Goal: Information Seeking & Learning: Learn about a topic

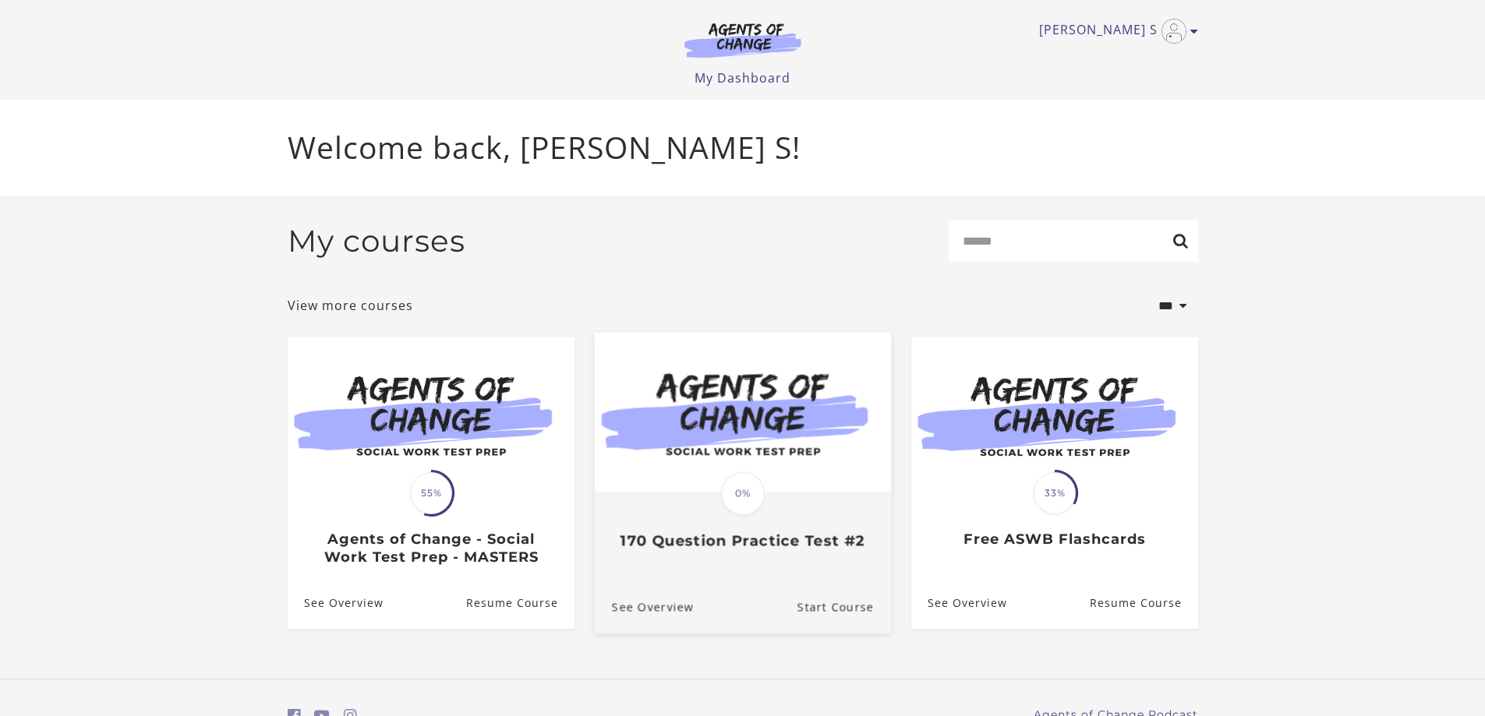
click at [801, 504] on div "Translation missing: en.liquid.partials.dashboard_course_card.progress_descript…" at bounding box center [742, 521] width 296 height 57
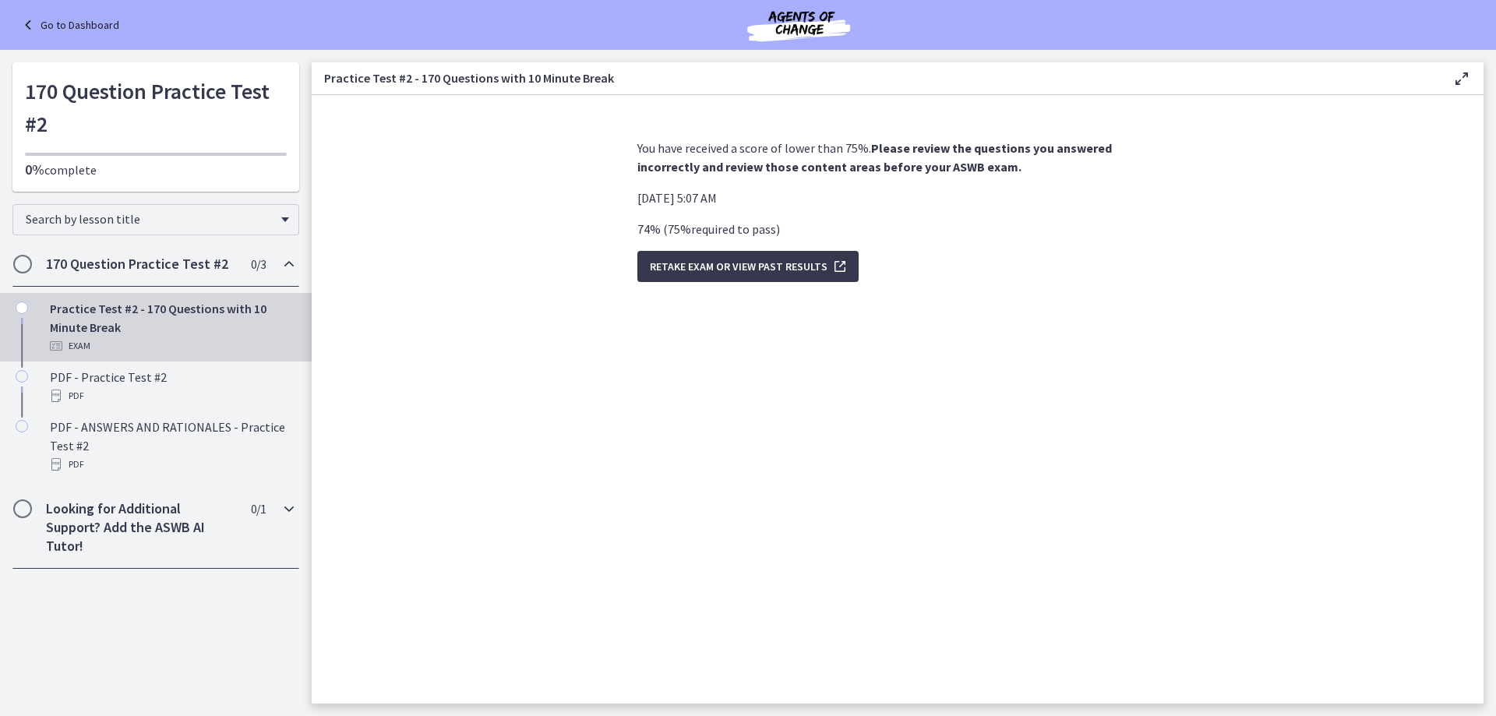
click at [287, 509] on icon "Chapters" at bounding box center [289, 509] width 19 height 19
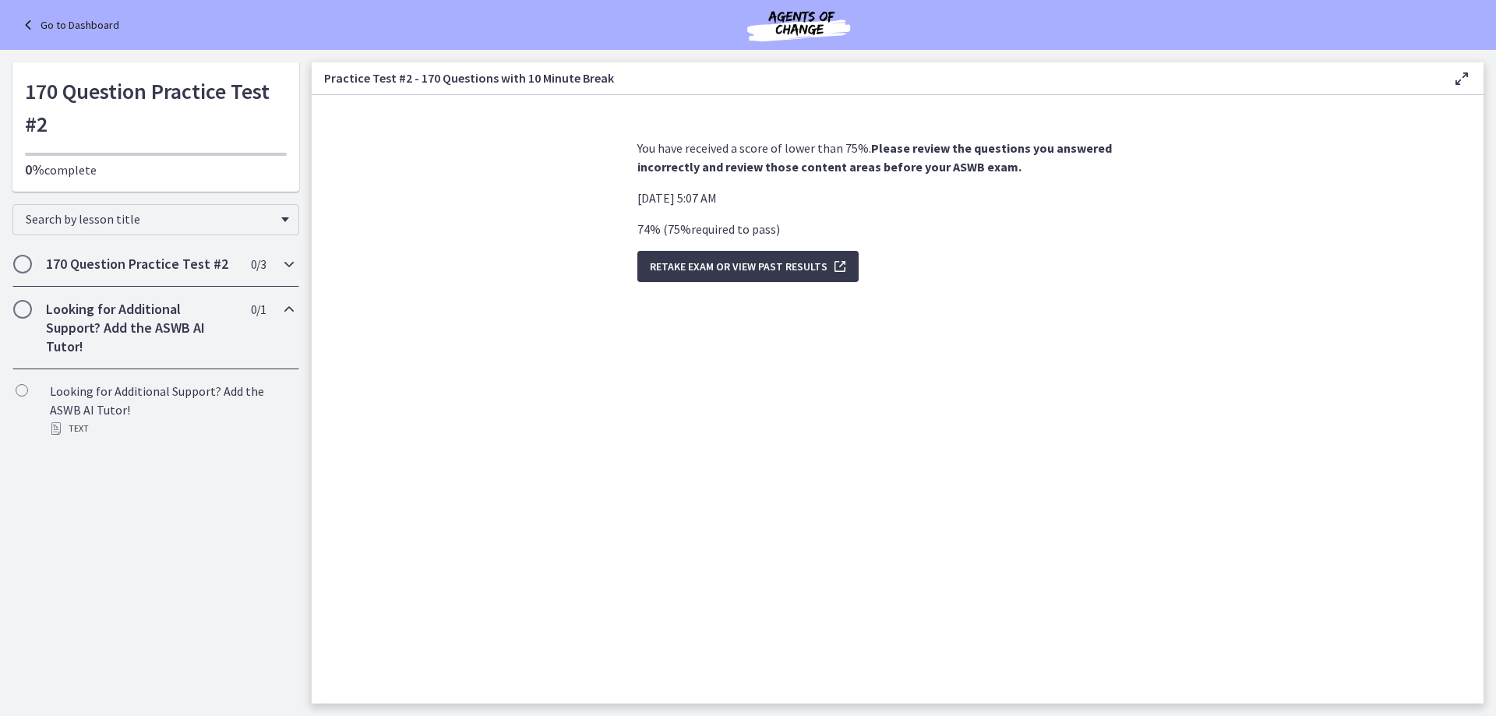
click at [288, 264] on icon "Chapters" at bounding box center [289, 264] width 19 height 19
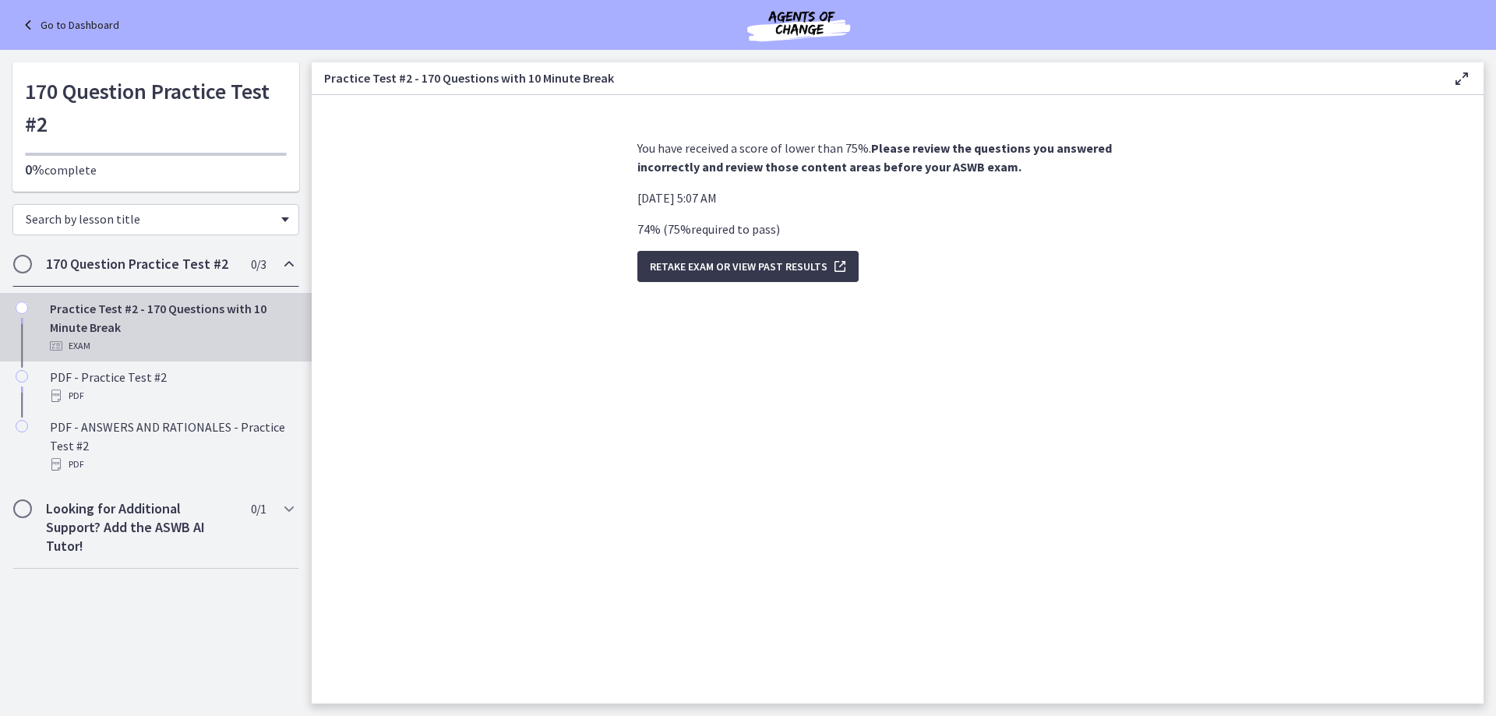
click at [283, 221] on span "Chapters" at bounding box center [285, 219] width 8 height 5
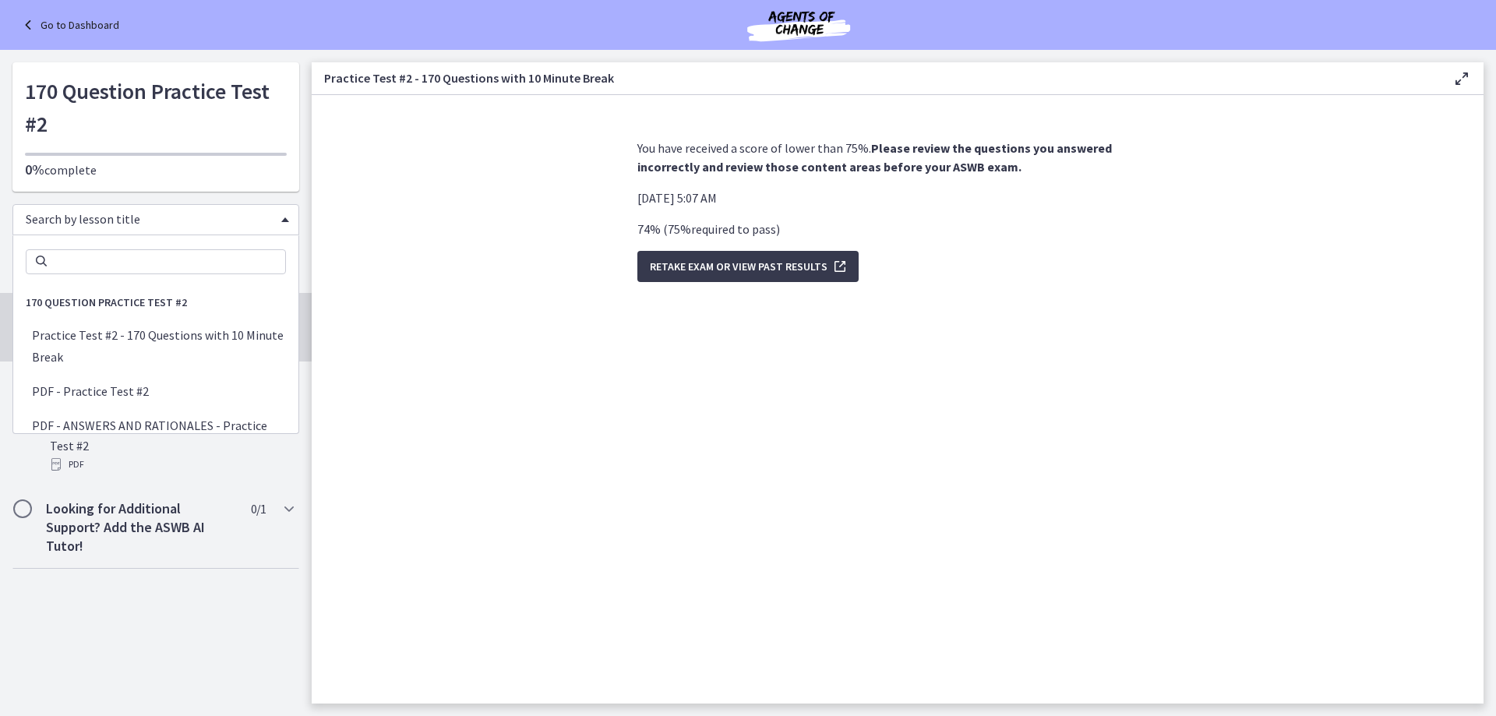
click at [285, 217] on span "Chapters" at bounding box center [285, 219] width 8 height 5
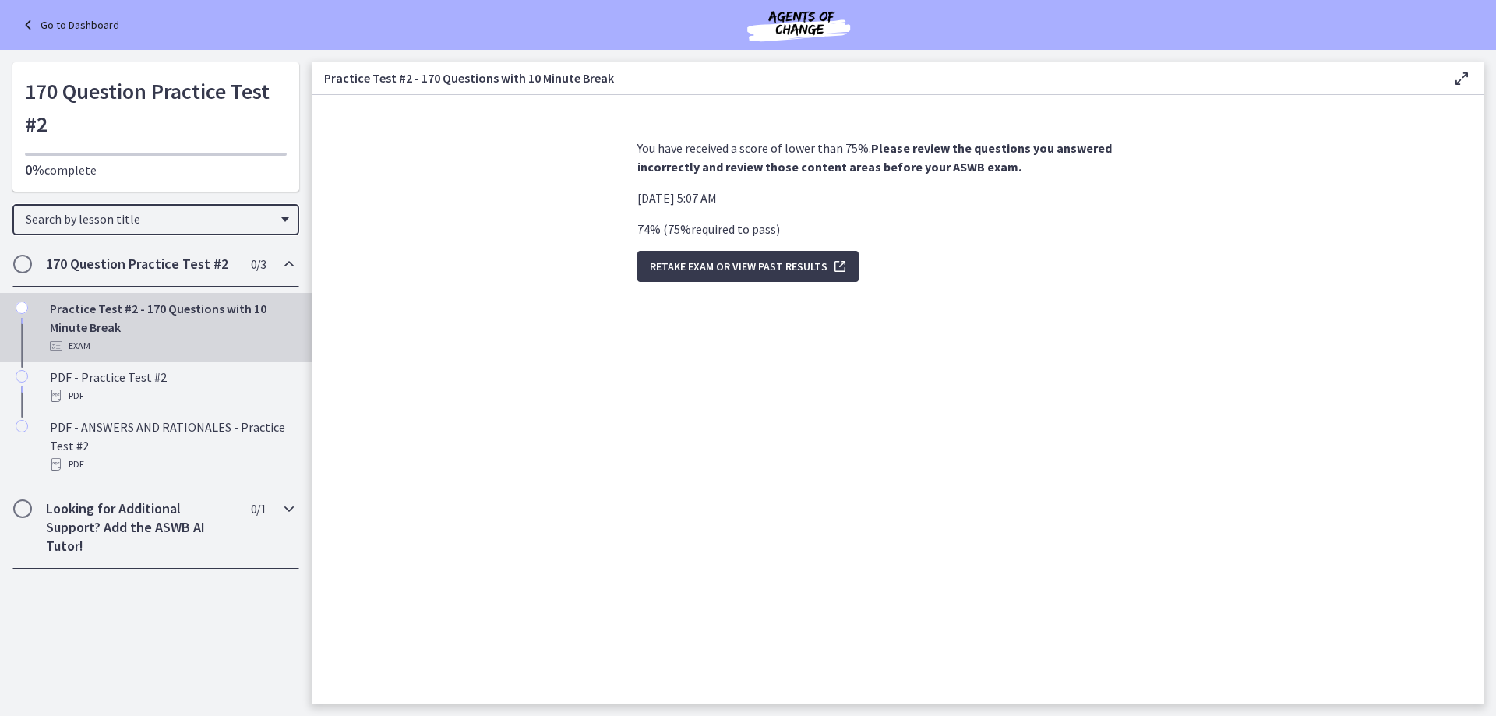
click at [168, 523] on h2 "Looking for Additional Support? Add the ASWB AI Tutor!" at bounding box center [141, 528] width 190 height 56
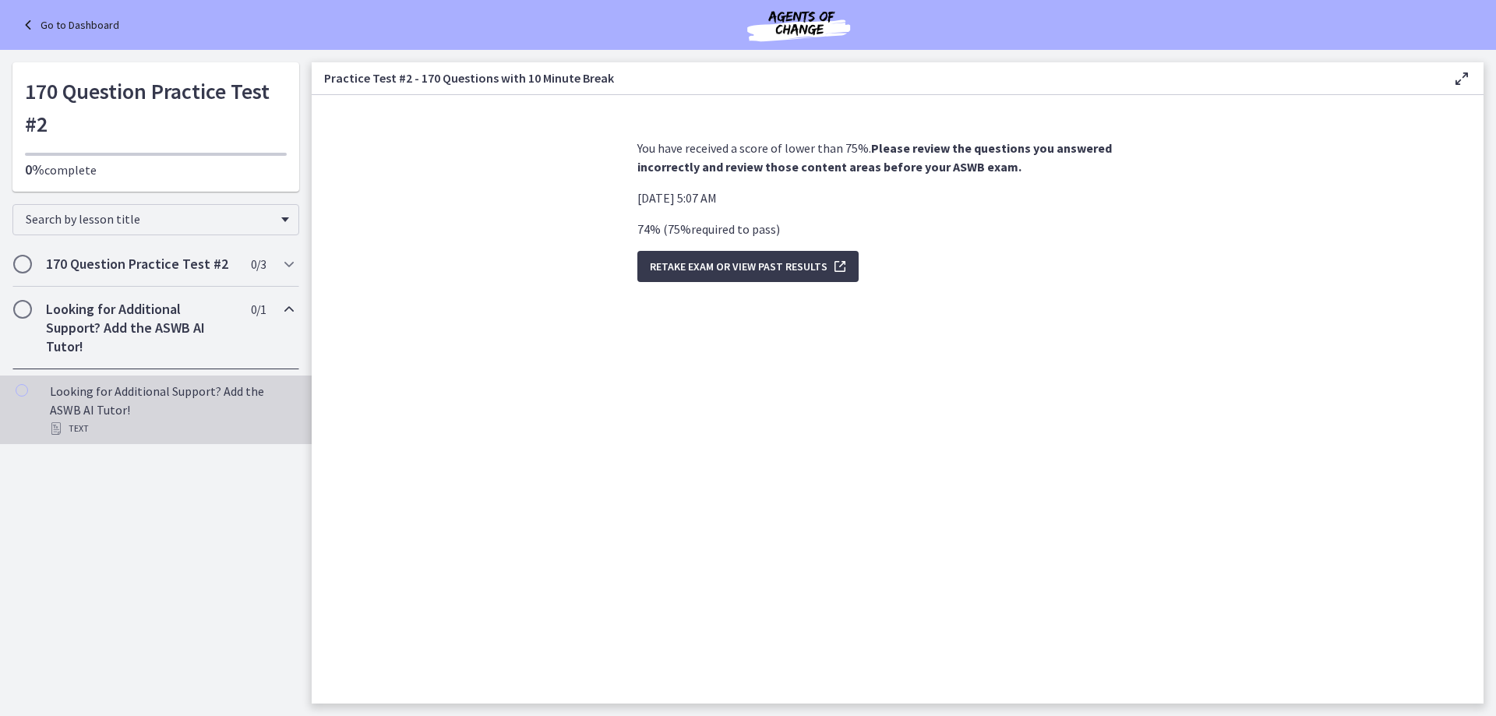
click at [174, 407] on div "Looking for Additional Support? Add the ASWB AI Tutor! Text" at bounding box center [171, 410] width 243 height 56
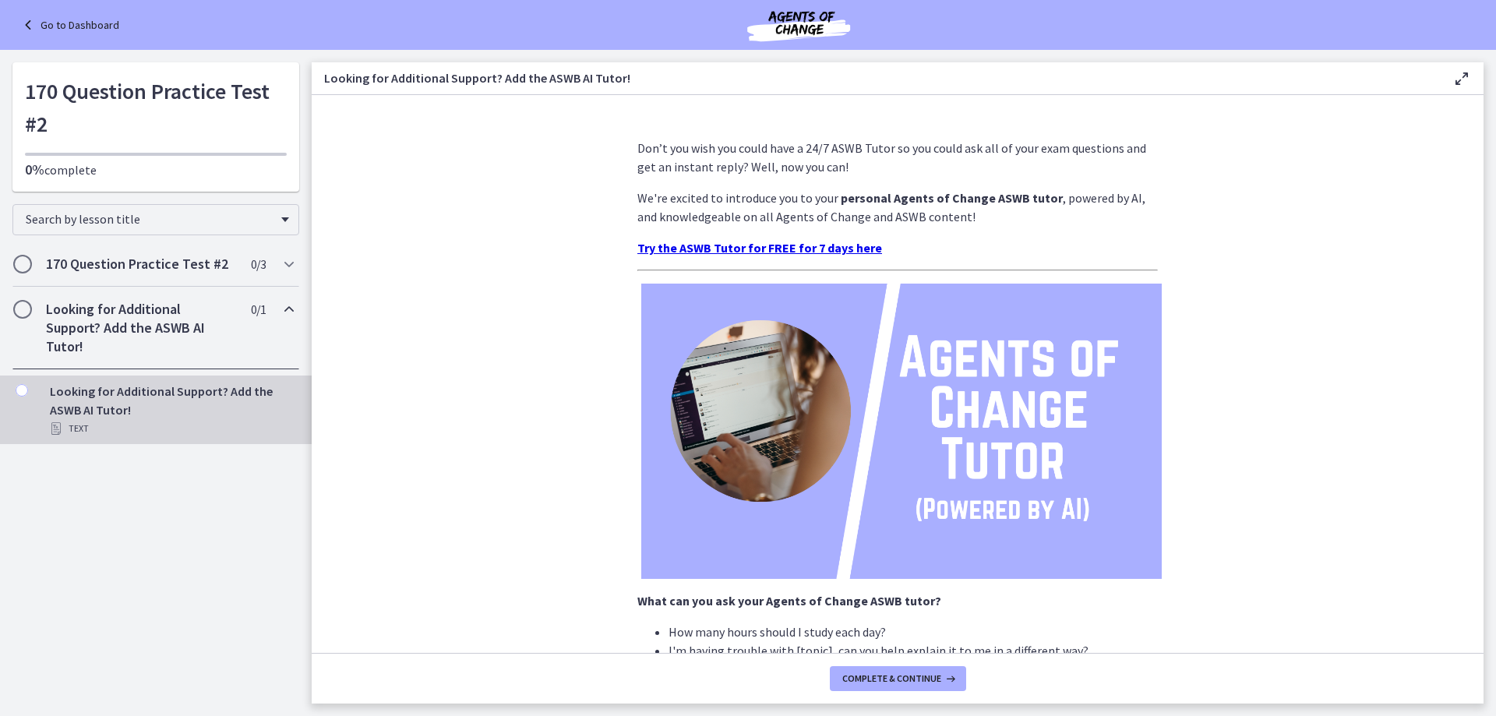
click at [87, 23] on link "Go to Dashboard" at bounding box center [69, 25] width 101 height 19
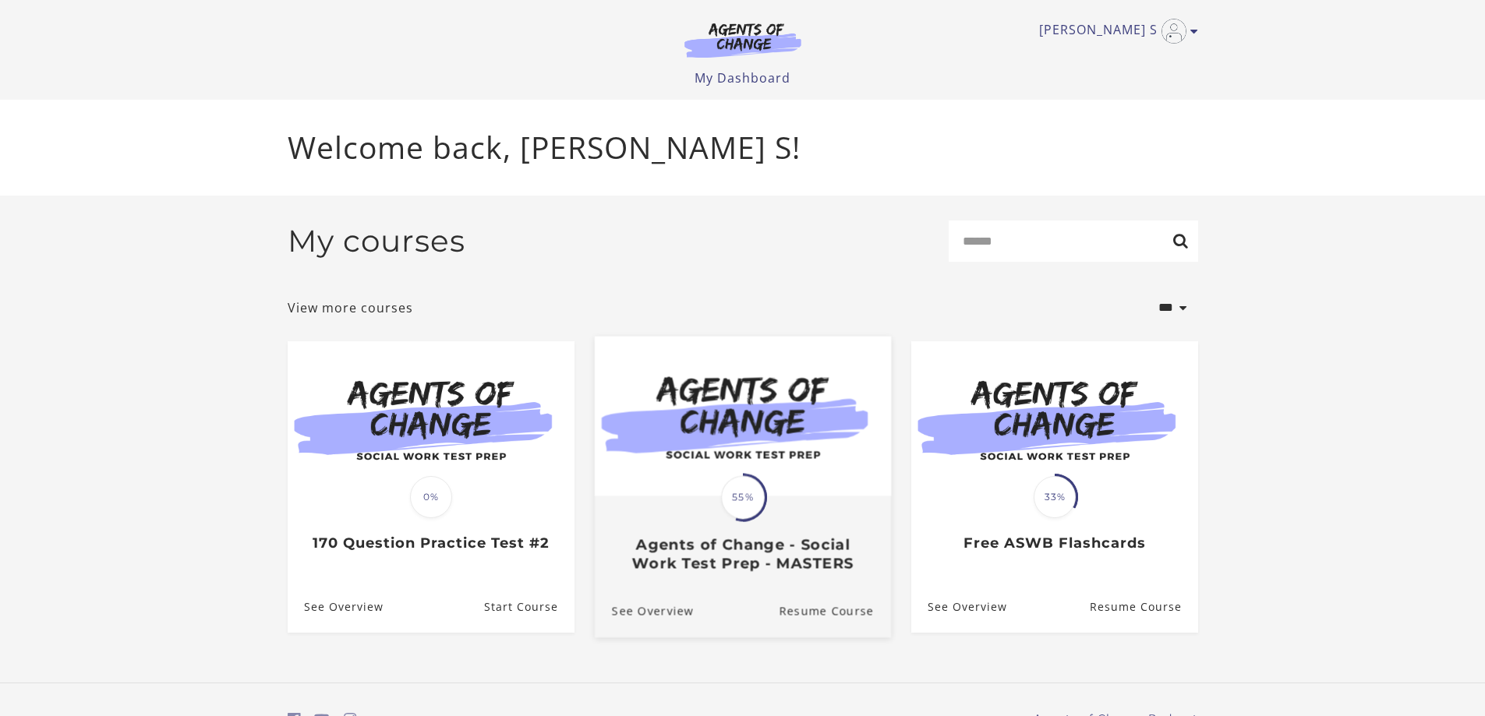
click at [786, 561] on h3 "Agents of Change - Social Work Test Prep - MASTERS" at bounding box center [742, 554] width 262 height 36
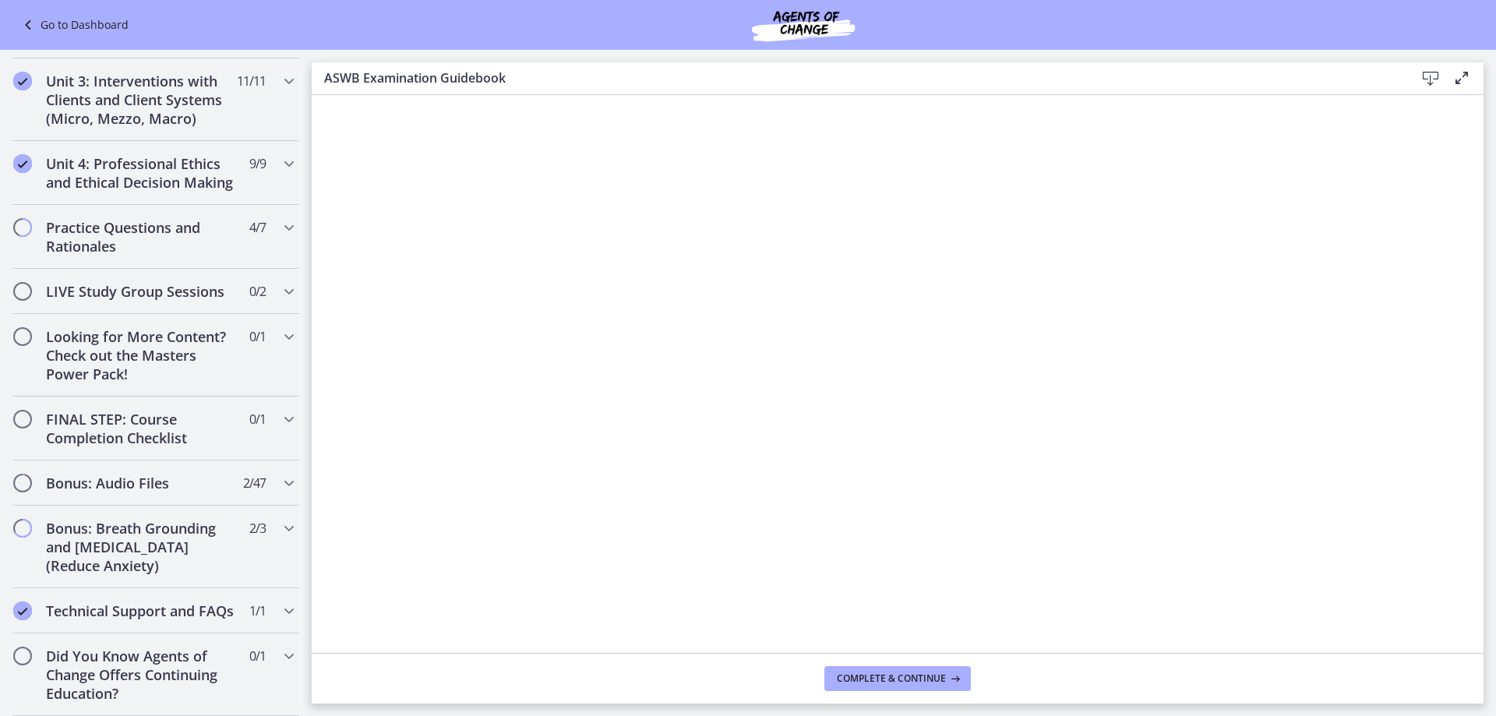
scroll to position [1183, 0]
click at [280, 327] on icon "Chapters" at bounding box center [289, 336] width 19 height 19
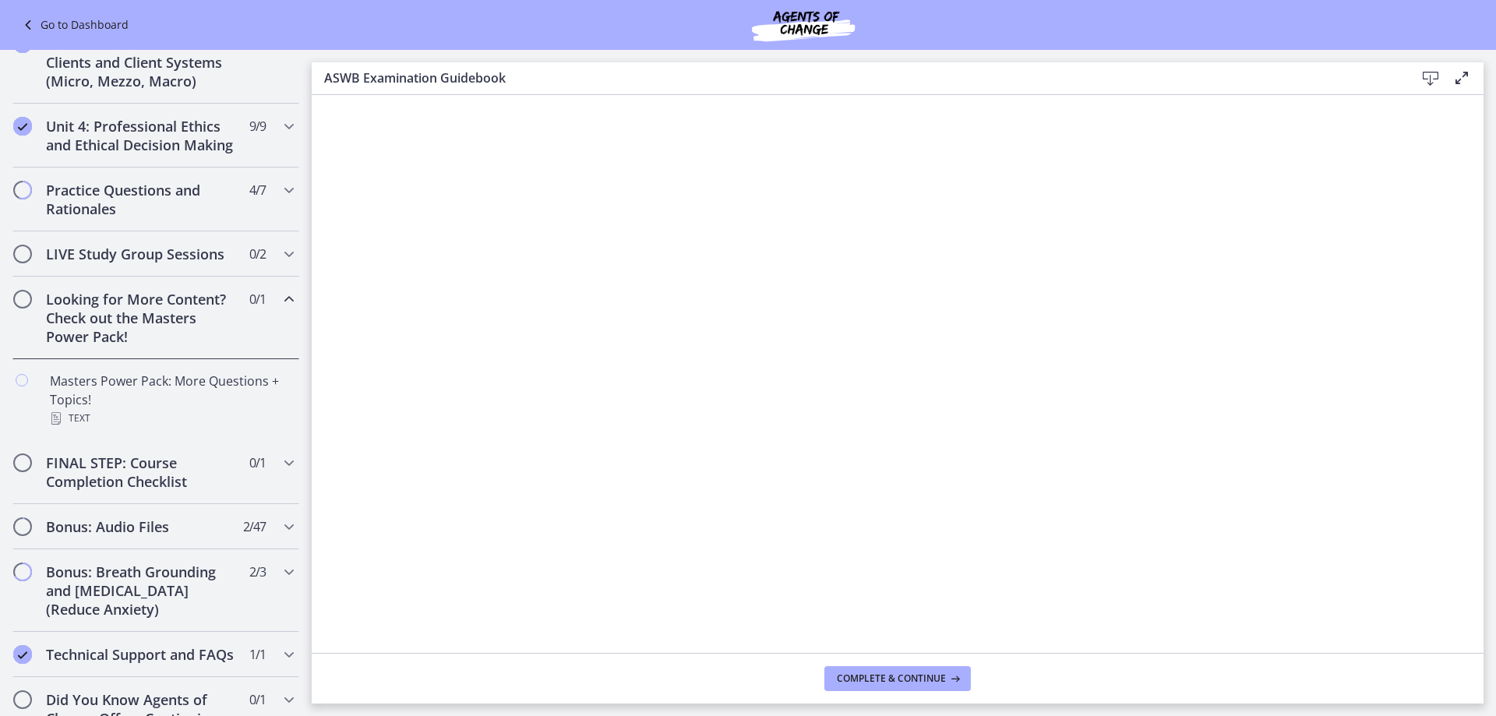
scroll to position [566, 0]
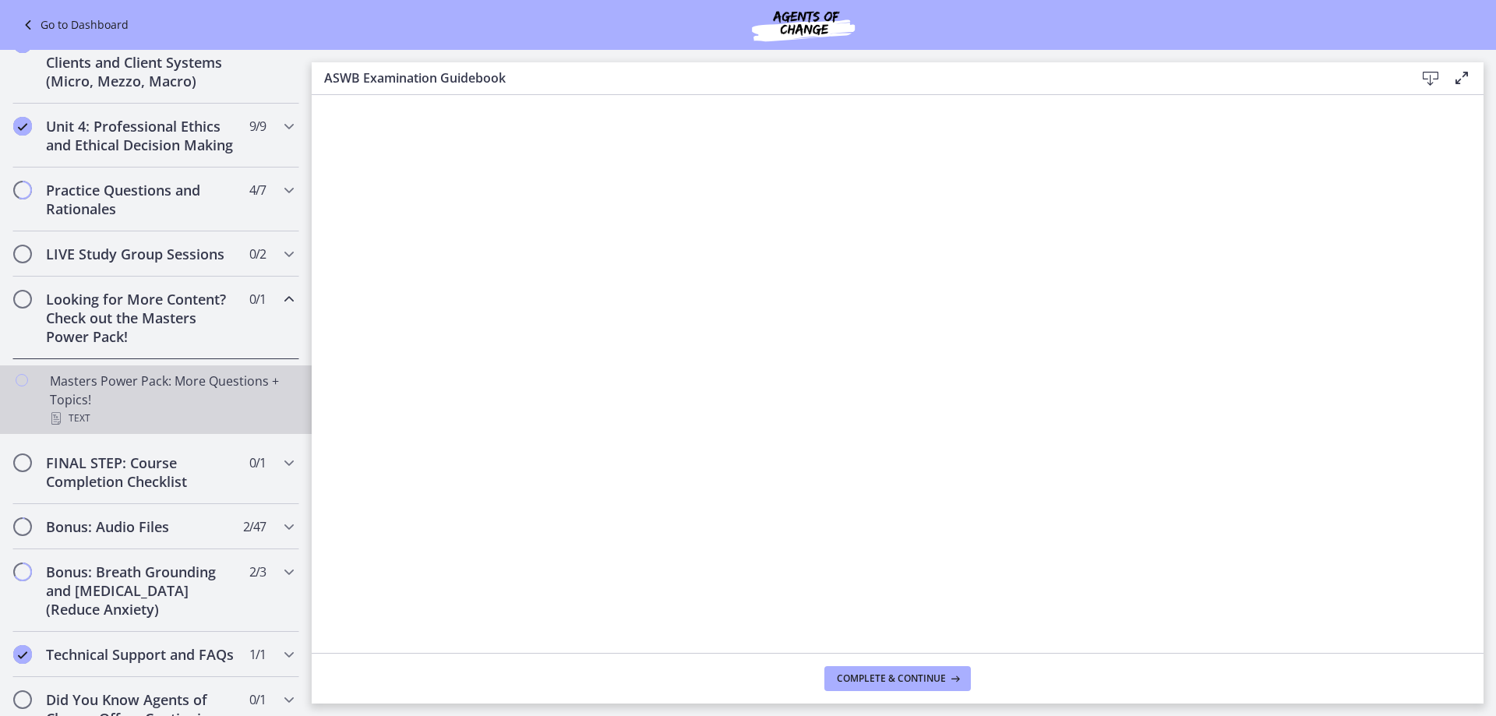
click at [182, 412] on div "Masters Power Pack: More Questions + Topics! Text" at bounding box center [171, 400] width 243 height 56
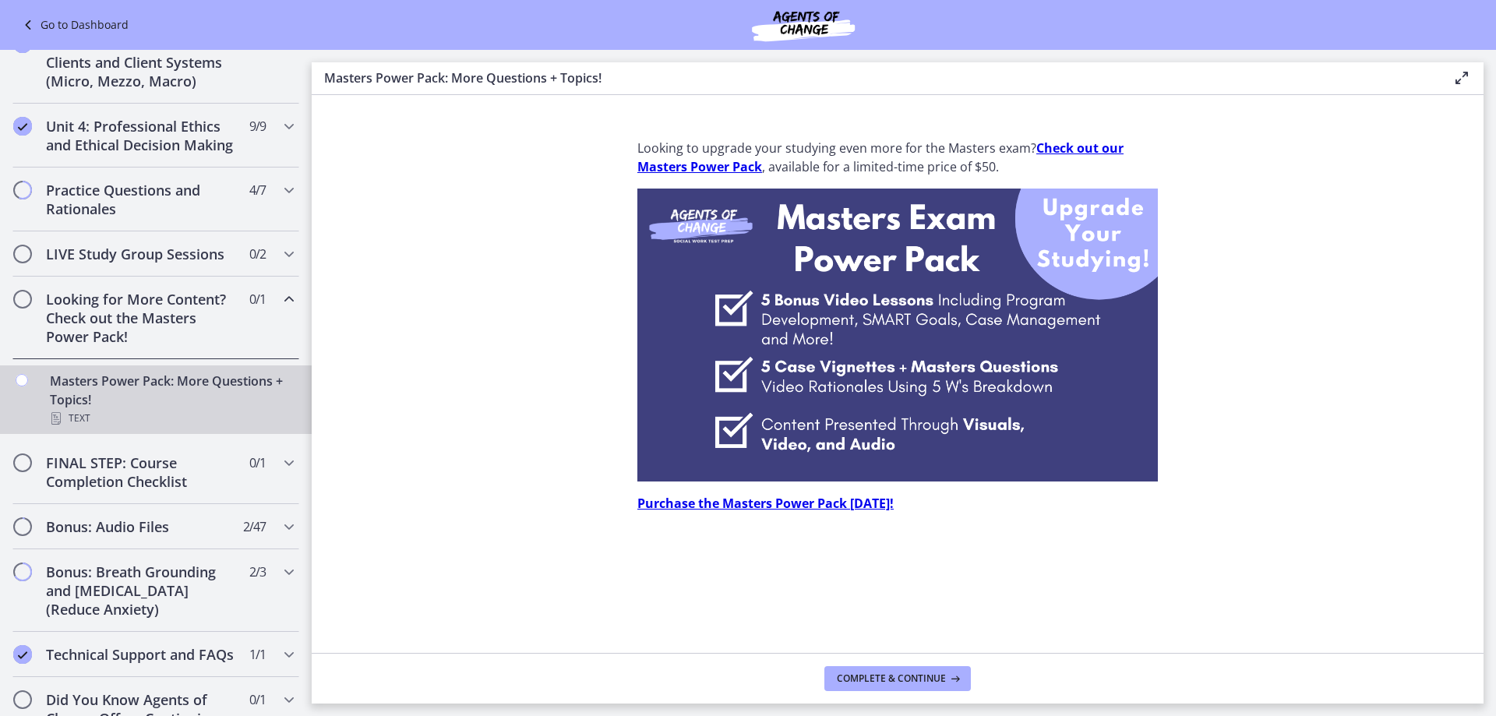
click at [879, 412] on img at bounding box center [898, 335] width 521 height 293
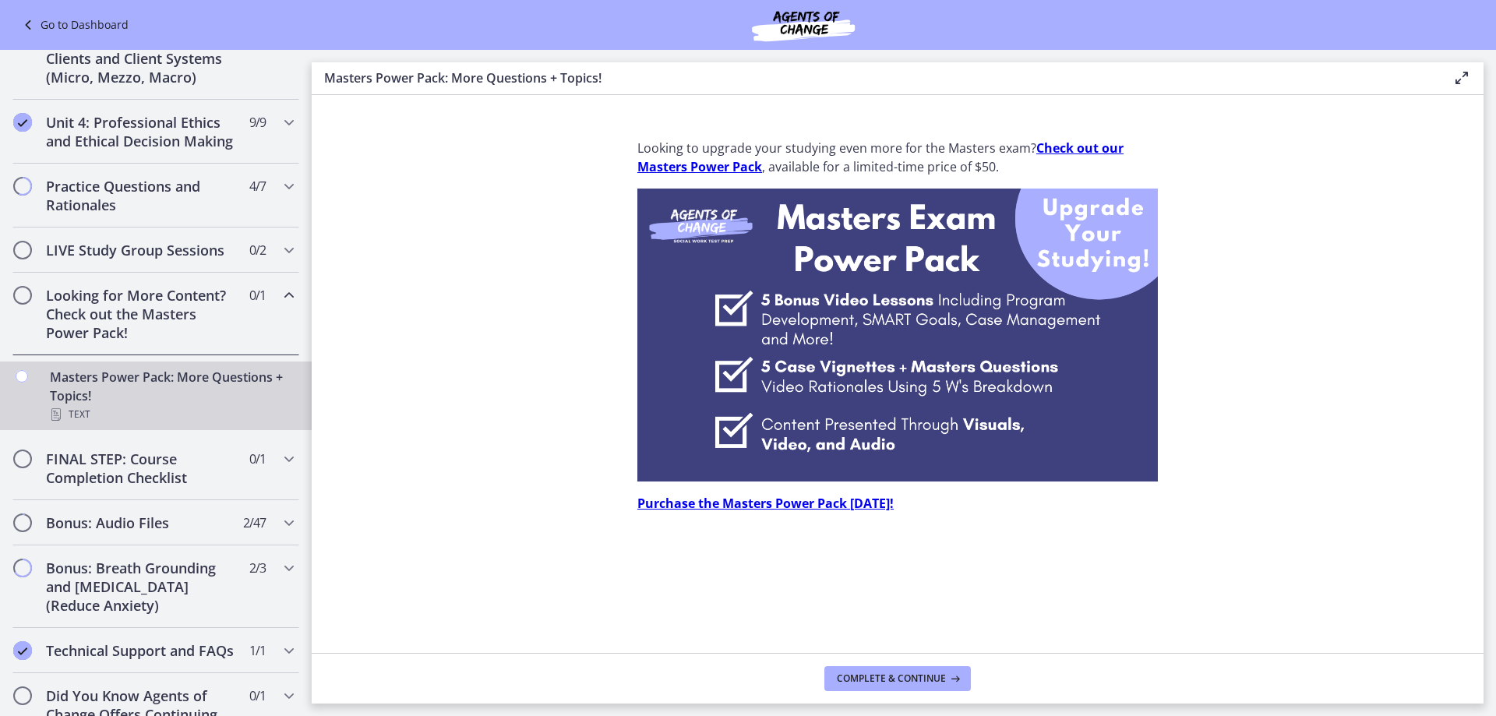
scroll to position [578, 0]
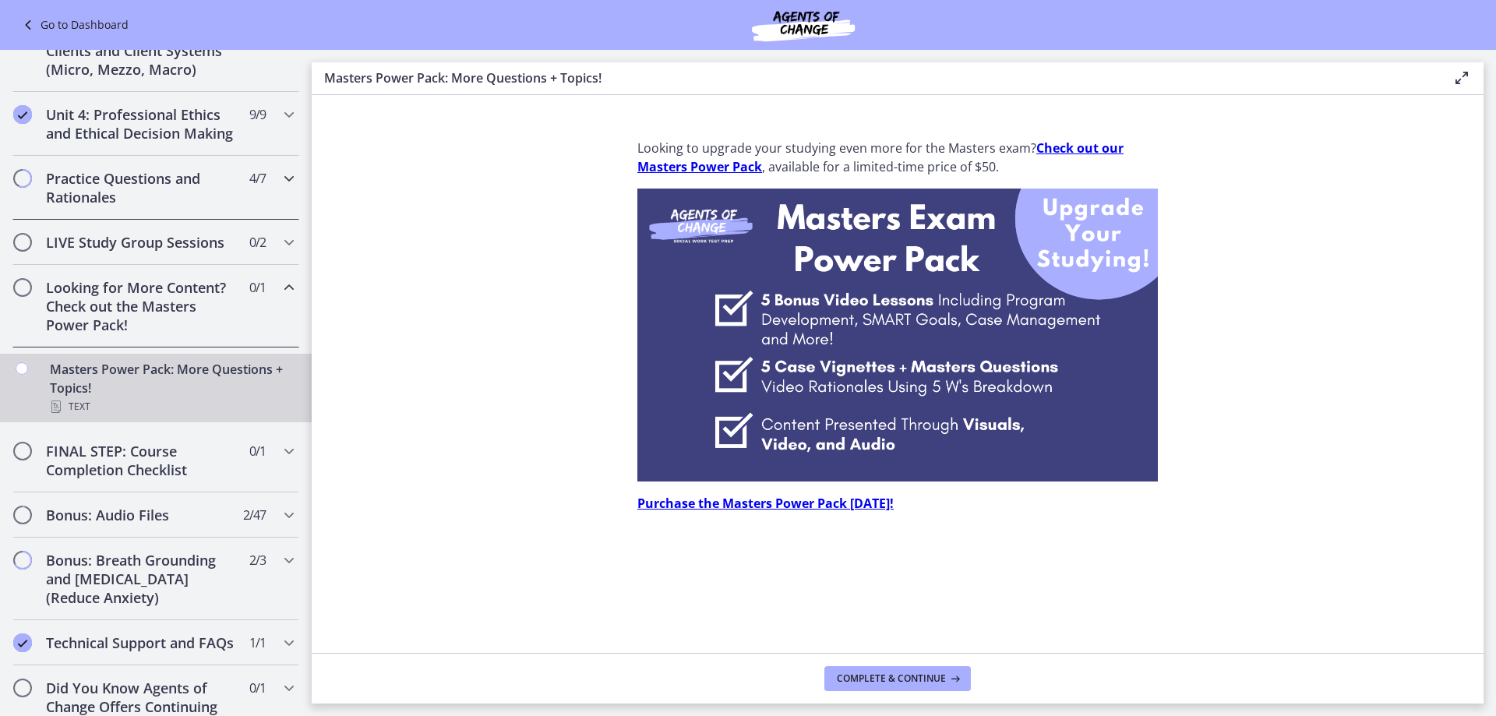
click at [280, 188] on icon "Chapters" at bounding box center [289, 178] width 19 height 19
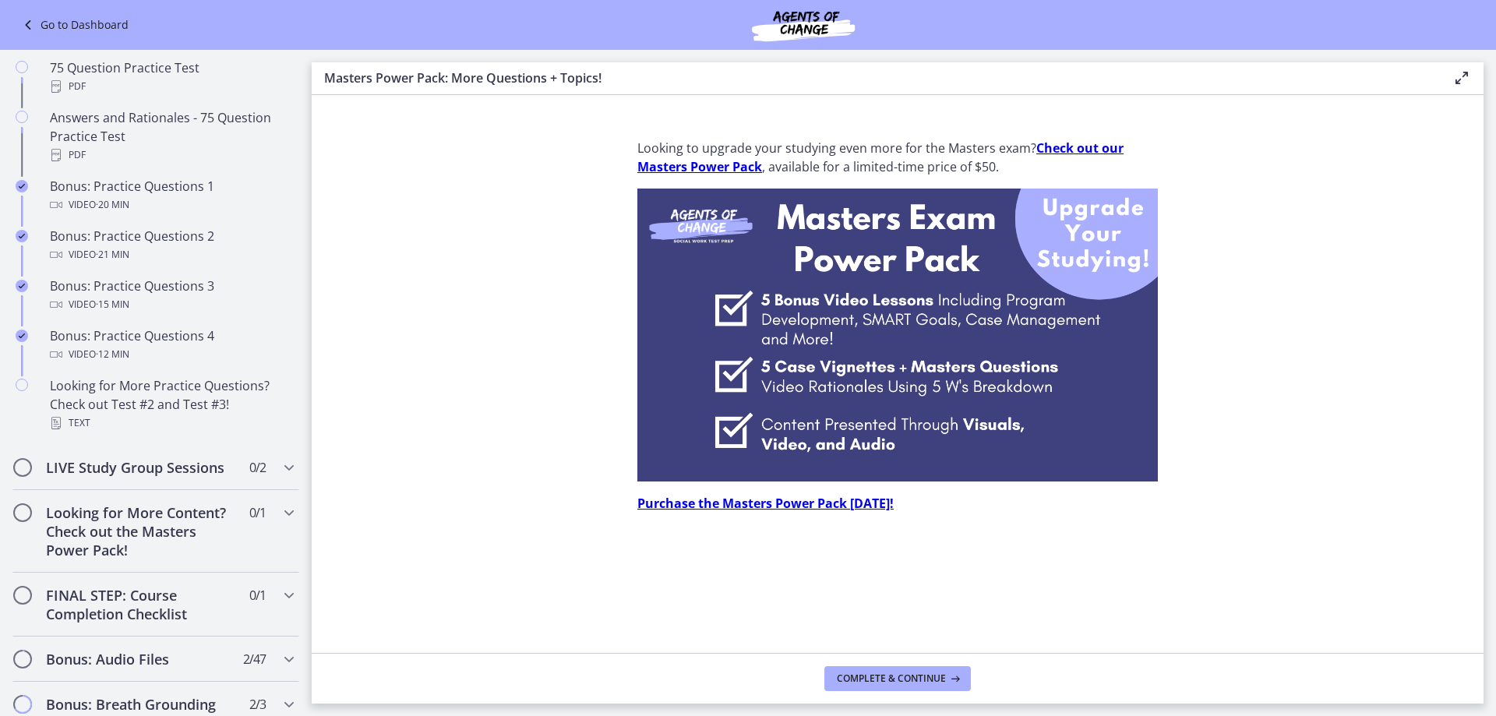
scroll to position [783, 0]
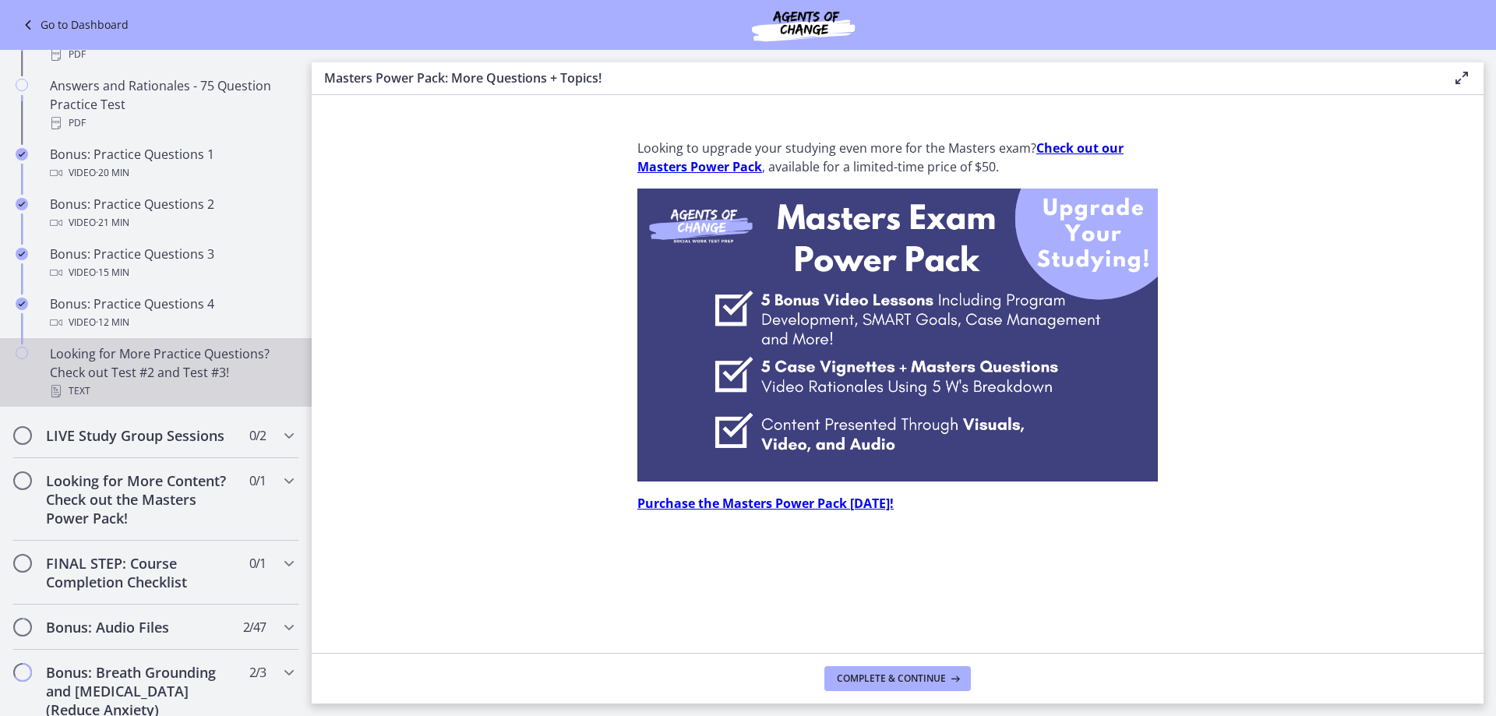
click at [163, 380] on div "Looking for More Practice Questions? Check out Test #2 and Test #3! Text" at bounding box center [171, 373] width 243 height 56
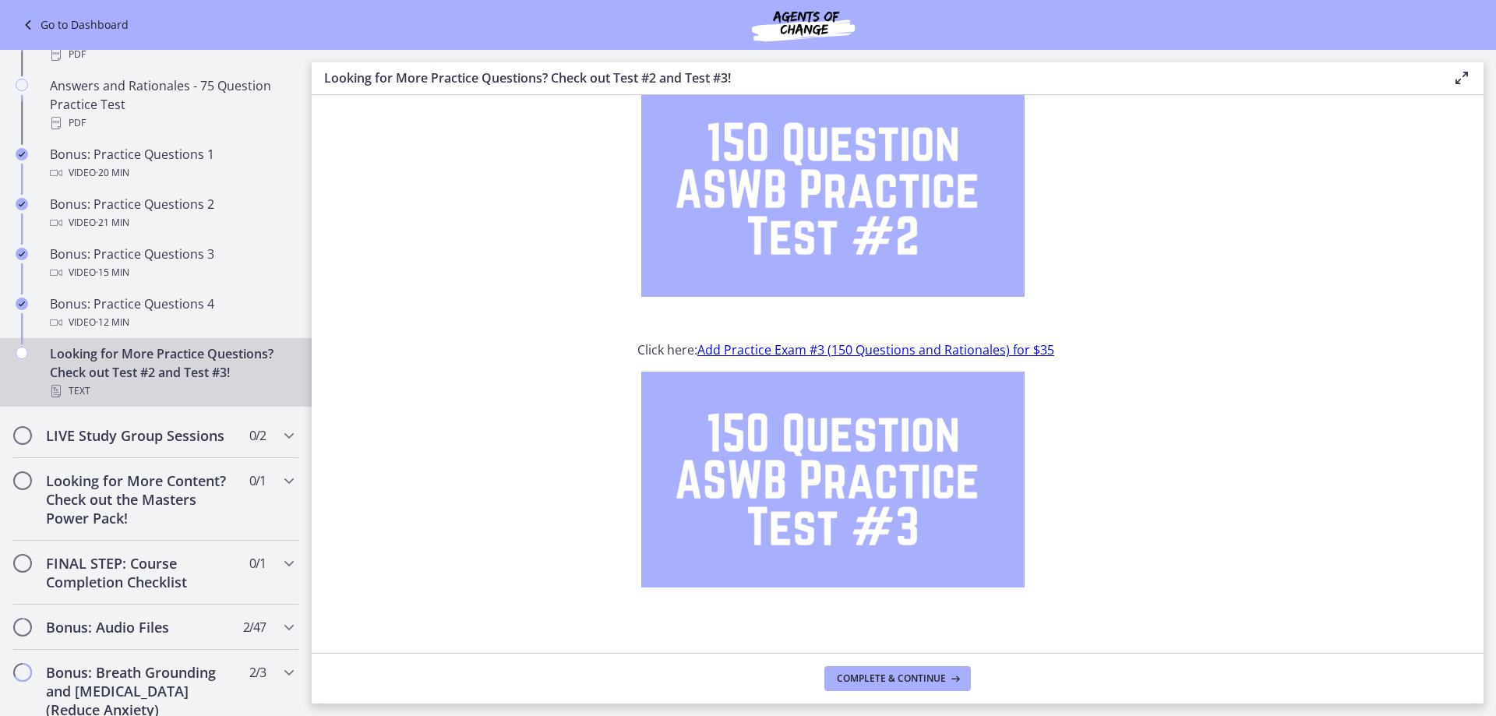
scroll to position [130, 0]
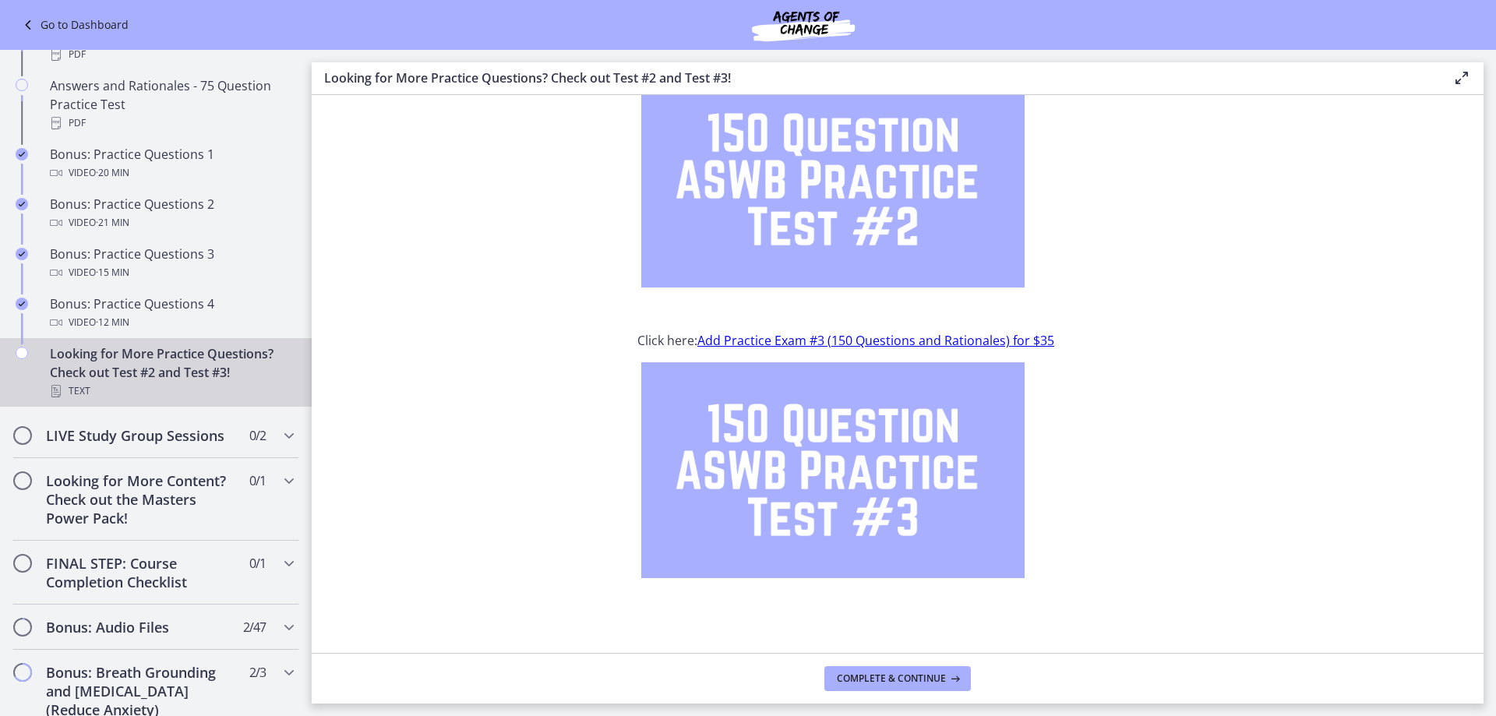
click at [850, 459] on img at bounding box center [832, 470] width 383 height 216
